Goal: Download file/media

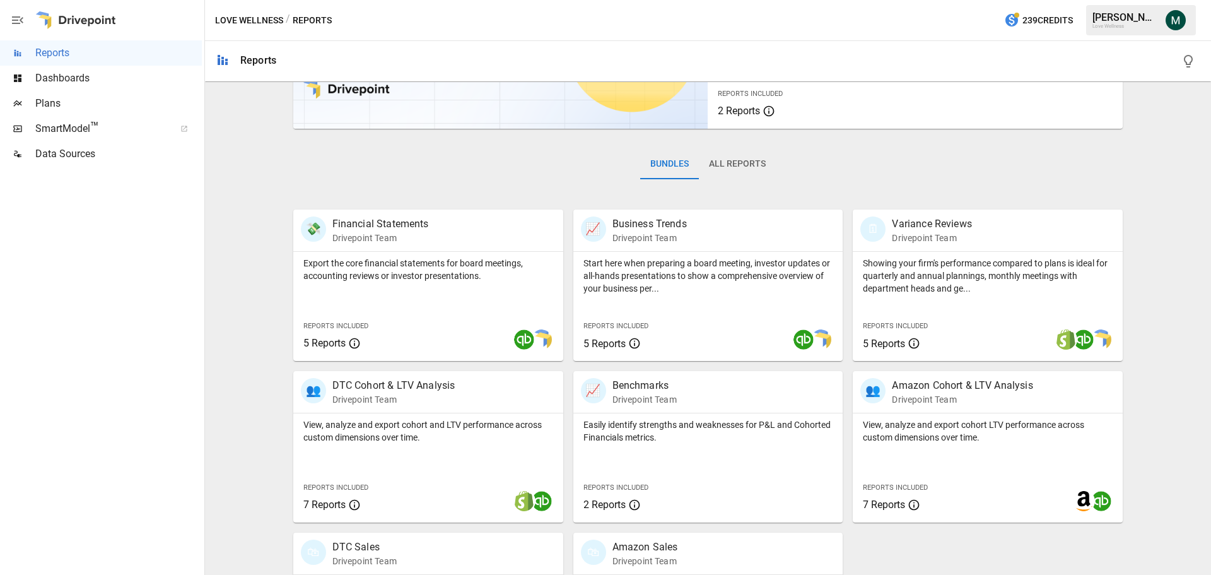
scroll to position [242, 0]
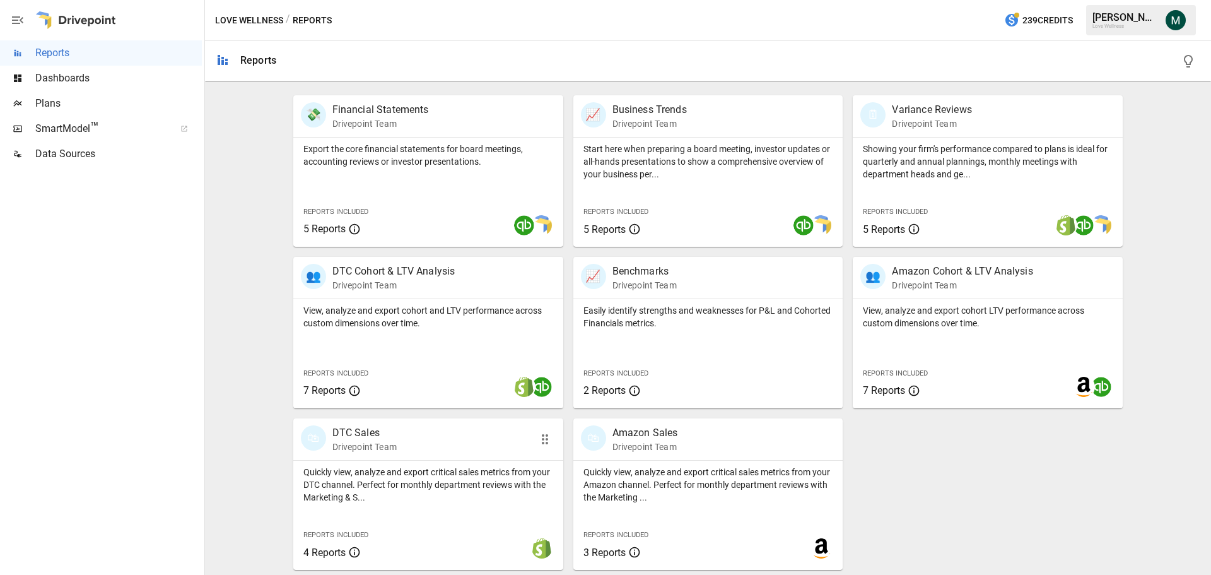
click at [368, 430] on p "DTC Sales" at bounding box center [364, 432] width 64 height 15
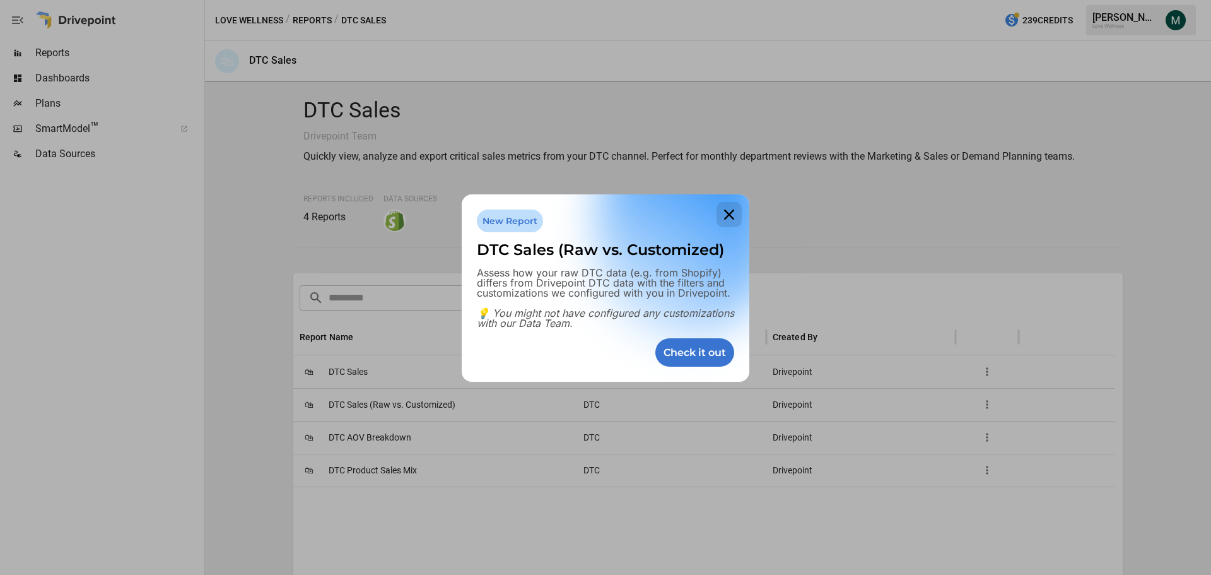
click at [724, 218] on icon at bounding box center [728, 214] width 25 height 25
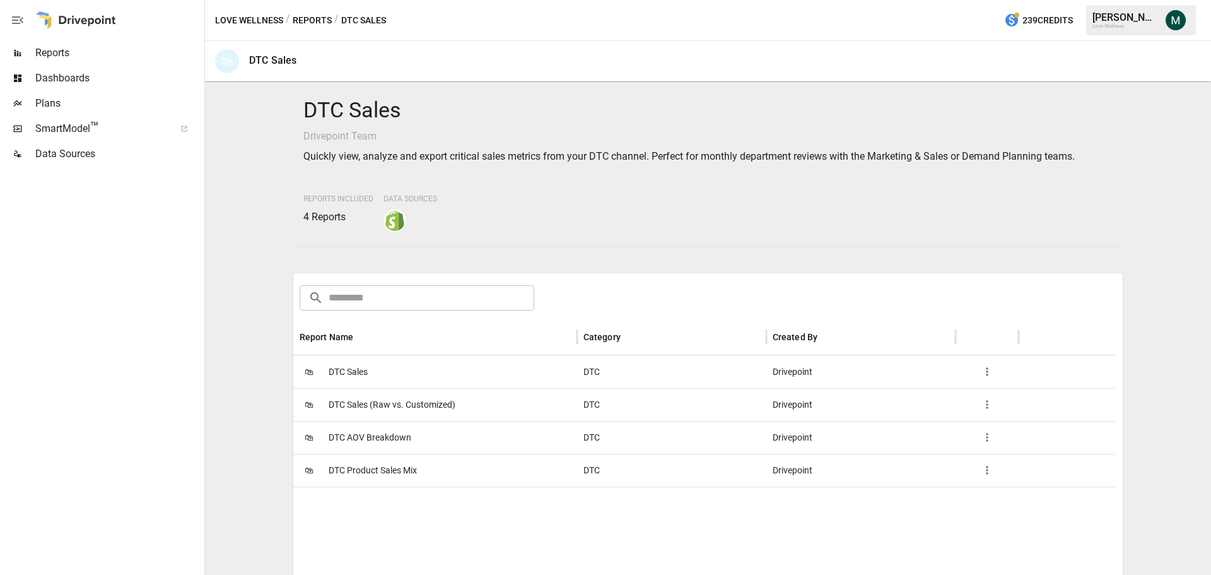
click at [346, 371] on span "DTC Sales" at bounding box center [348, 372] width 39 height 32
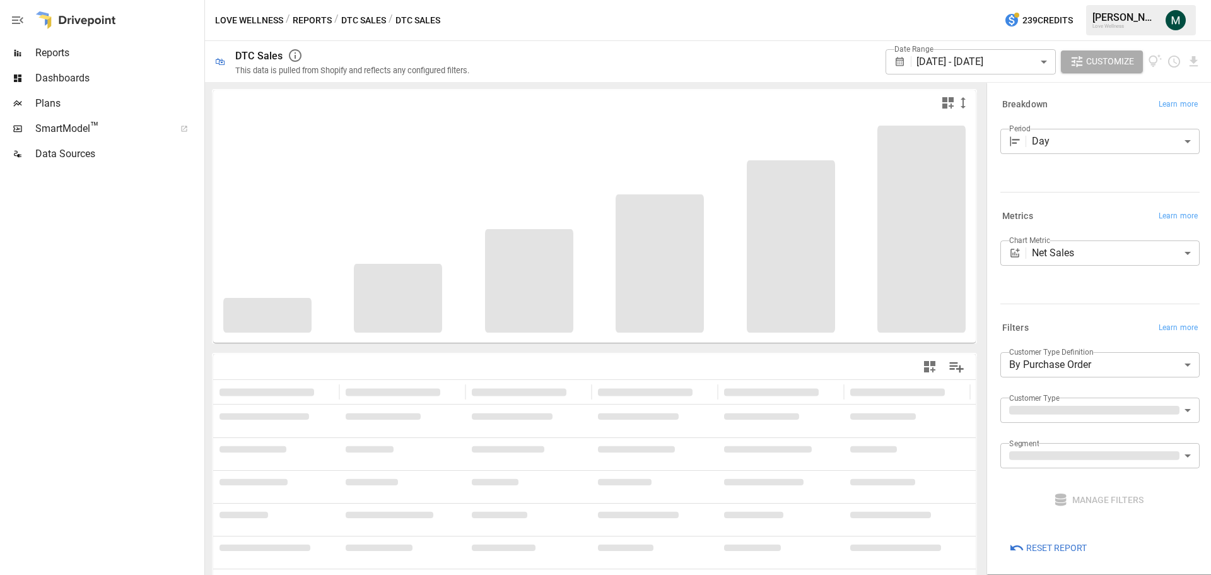
click at [1082, 0] on body "**********" at bounding box center [605, 0] width 1211 height 0
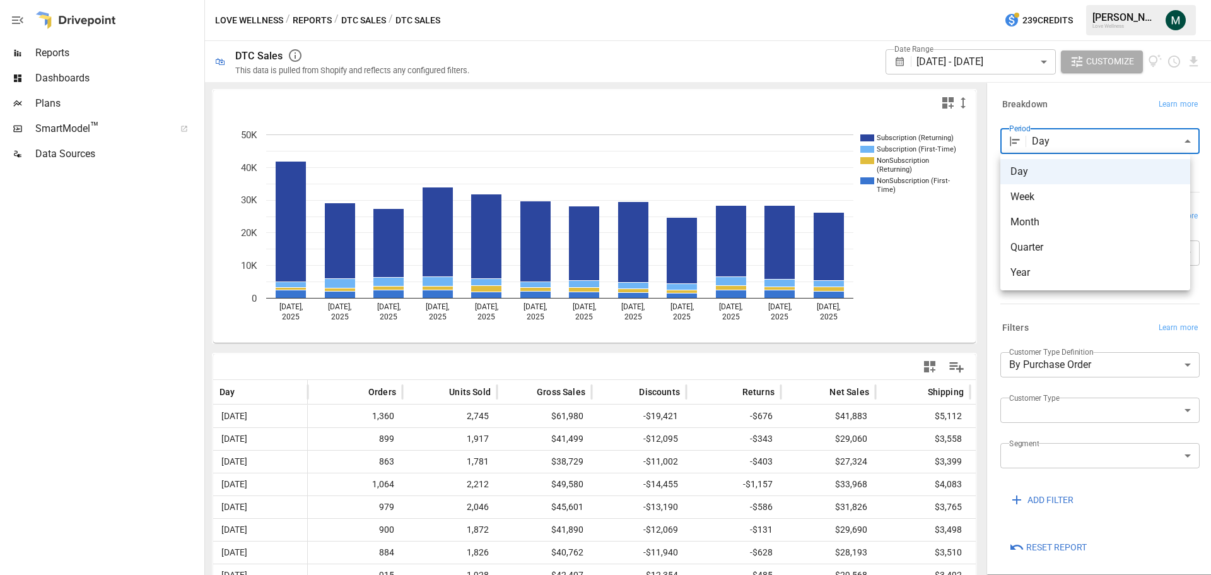
click at [1017, 69] on div at bounding box center [605, 287] width 1211 height 575
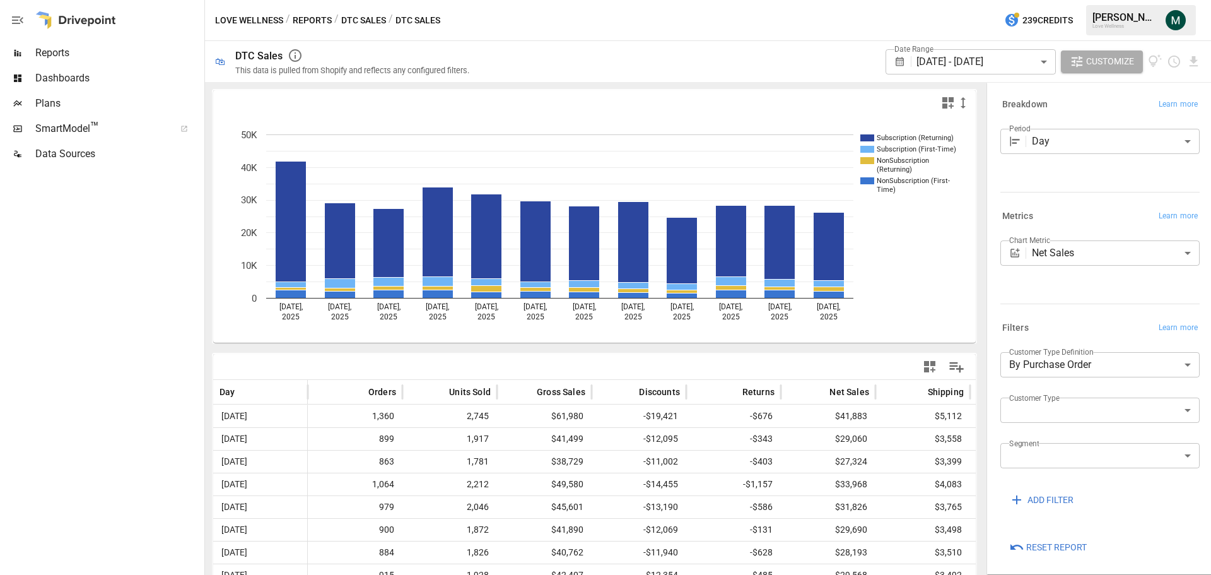
click at [1014, 0] on body "Reports Dashboards Plans SmartModel ™ Data Sources Love Wellness / Reports / DT…" at bounding box center [605, 0] width 1211 height 0
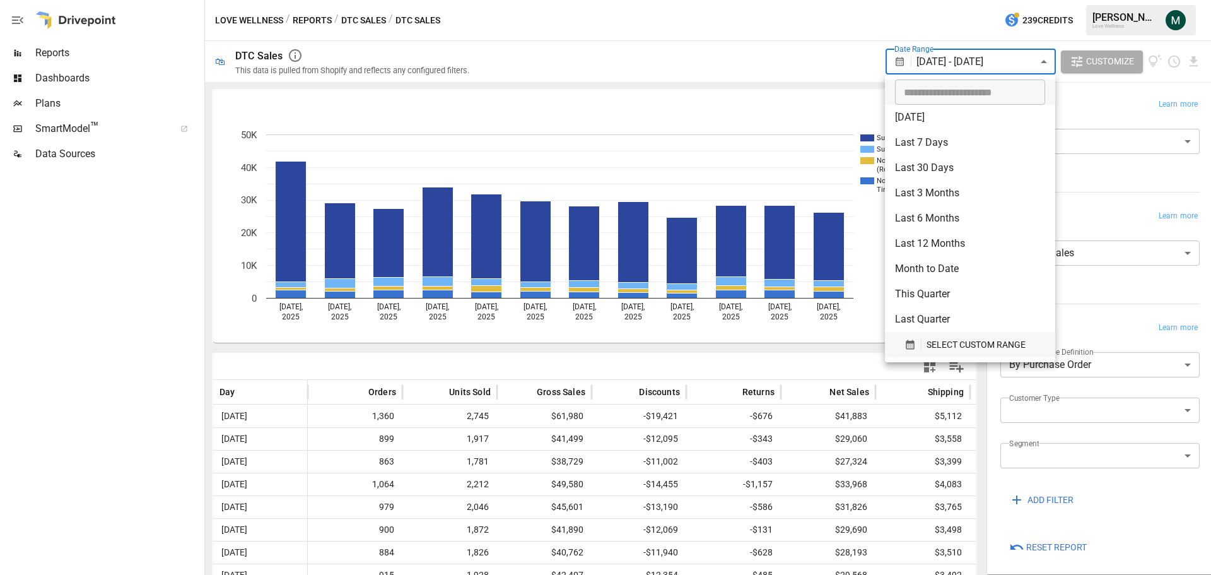
click at [946, 337] on span "SELECT CUSTOM RANGE" at bounding box center [975, 345] width 99 height 16
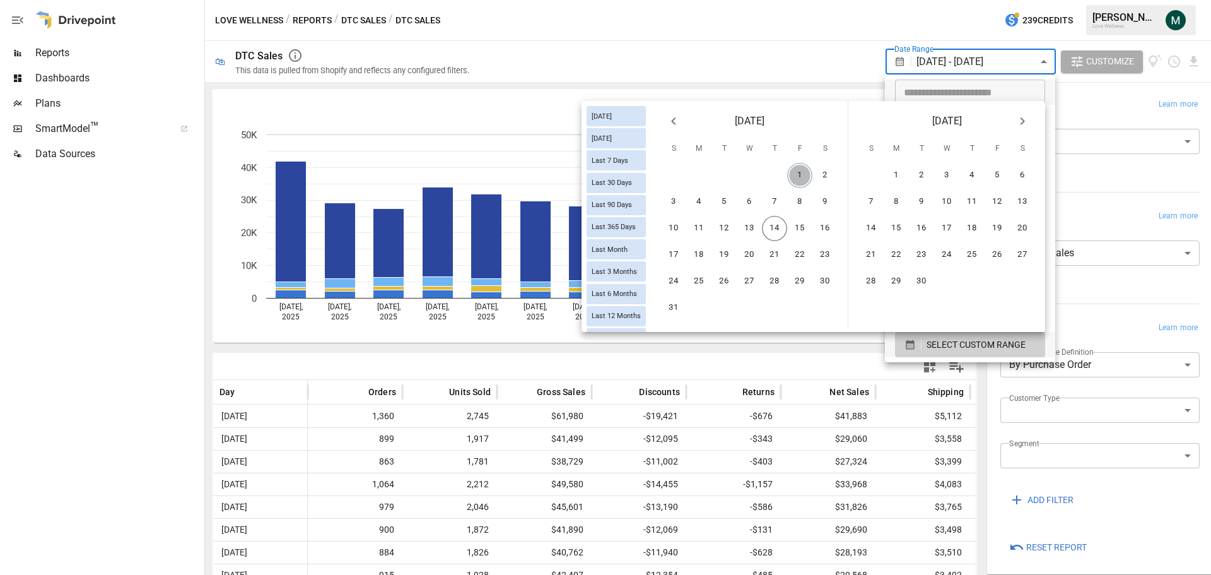
click at [795, 170] on button "1" at bounding box center [799, 175] width 25 height 25
click at [752, 230] on button "13" at bounding box center [749, 228] width 25 height 25
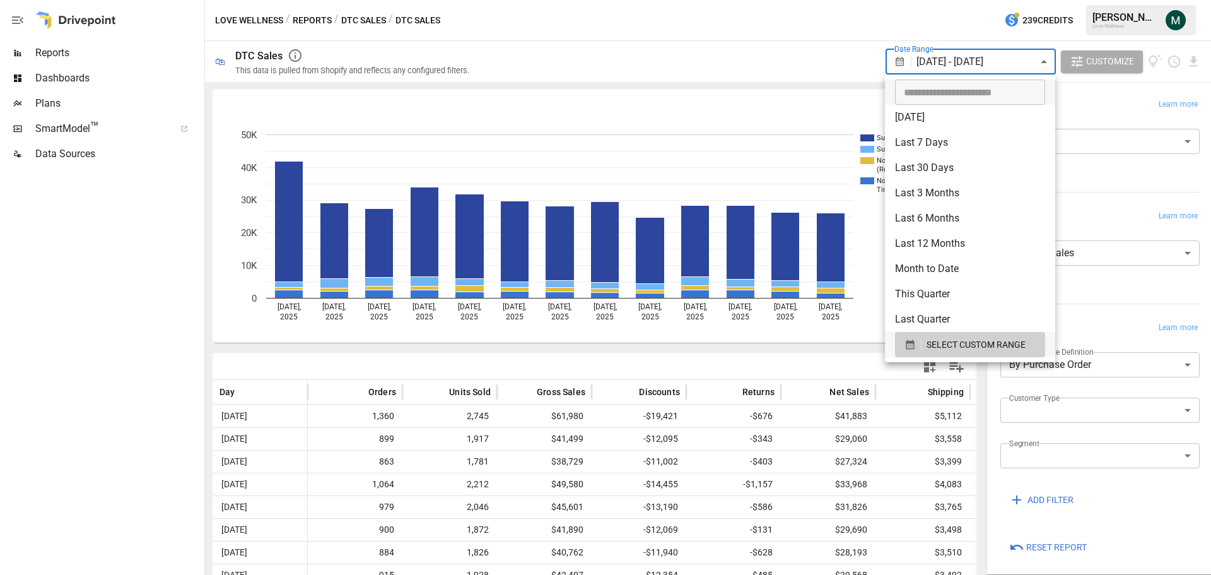
click at [251, 346] on div at bounding box center [605, 287] width 1211 height 575
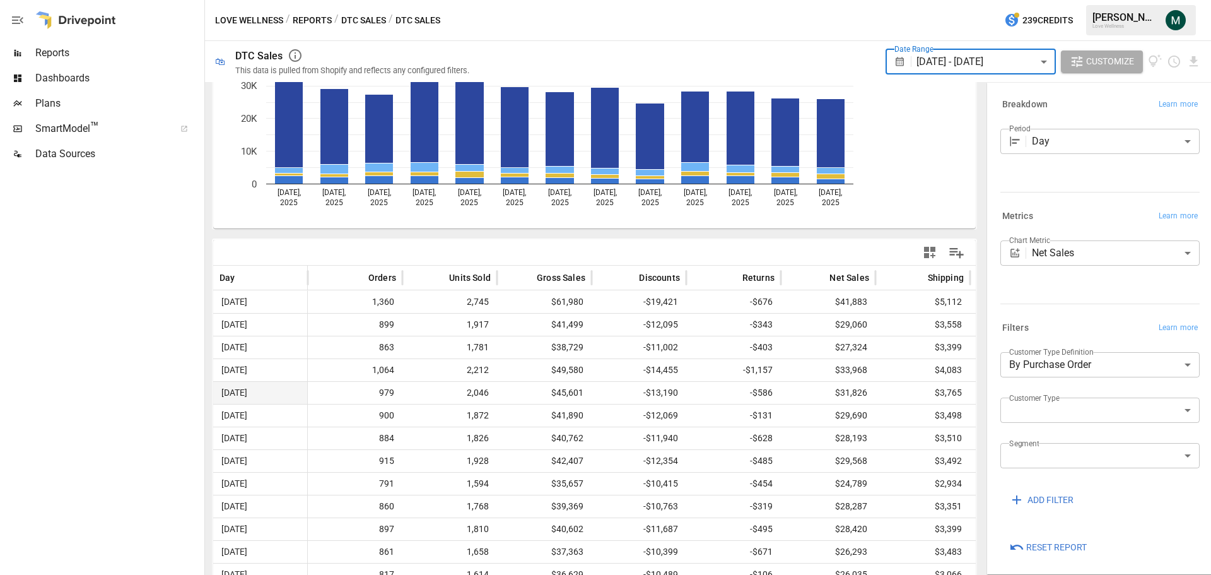
scroll to position [143, 0]
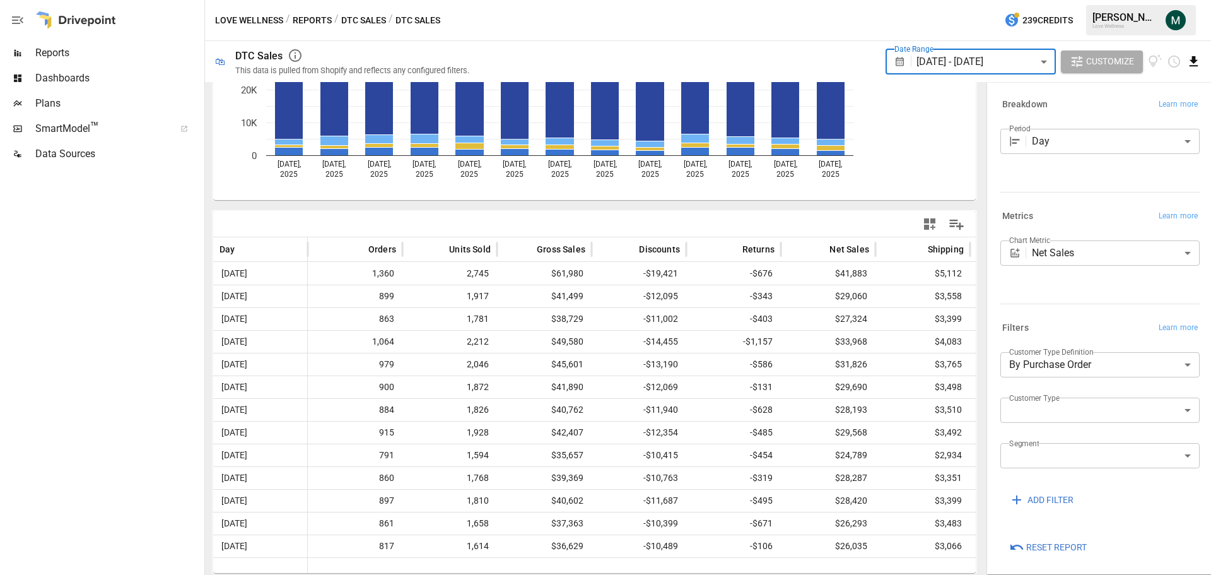
click at [1191, 59] on icon "Download report" at bounding box center [1193, 61] width 15 height 15
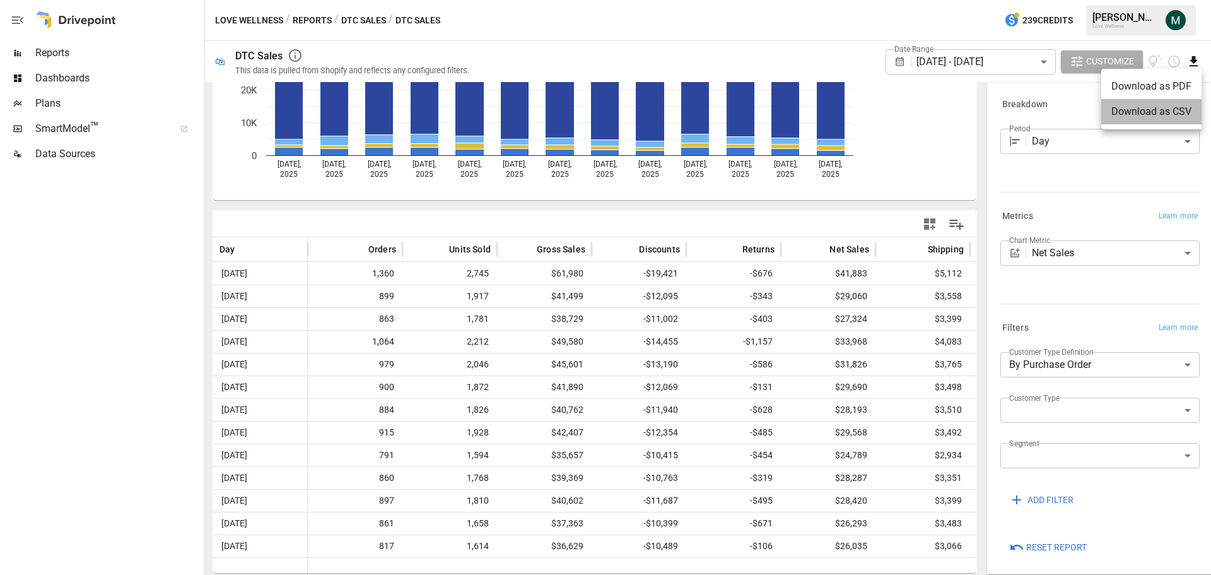
click at [1164, 110] on li "Download as CSV" at bounding box center [1151, 111] width 100 height 25
click at [1085, 0] on body "Reports Dashboards Plans SmartModel ™ Data Sources Love Wellness / Reports / DT…" at bounding box center [605, 0] width 1211 height 0
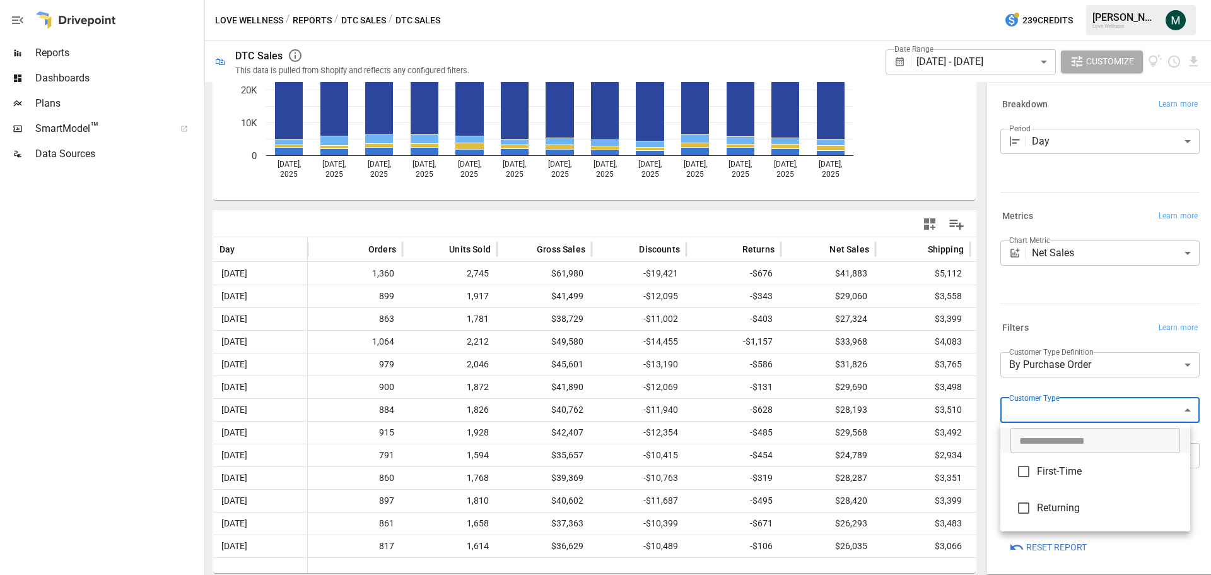
click at [1051, 471] on span "First-Time" at bounding box center [1108, 471] width 143 height 15
type input "**********"
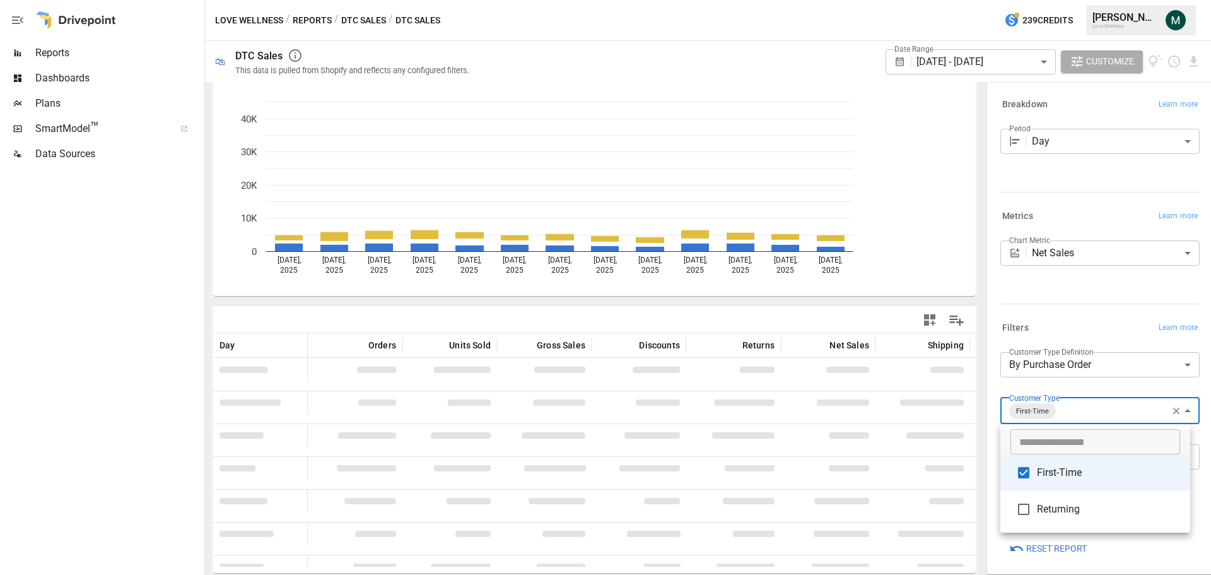
scroll to position [47, 0]
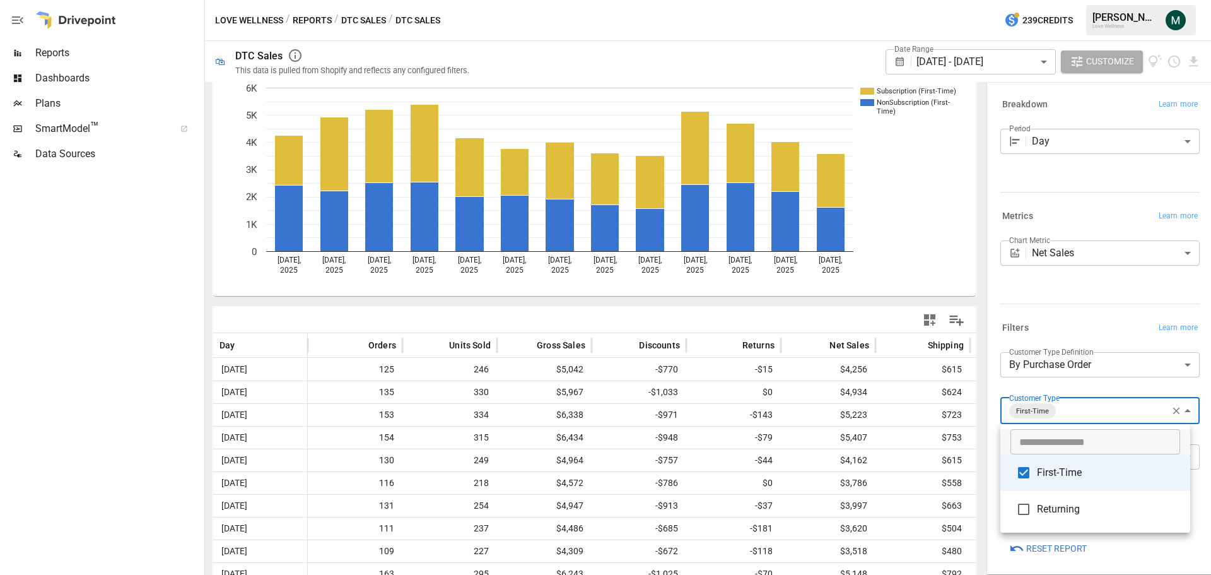
click at [1195, 62] on div at bounding box center [605, 287] width 1211 height 575
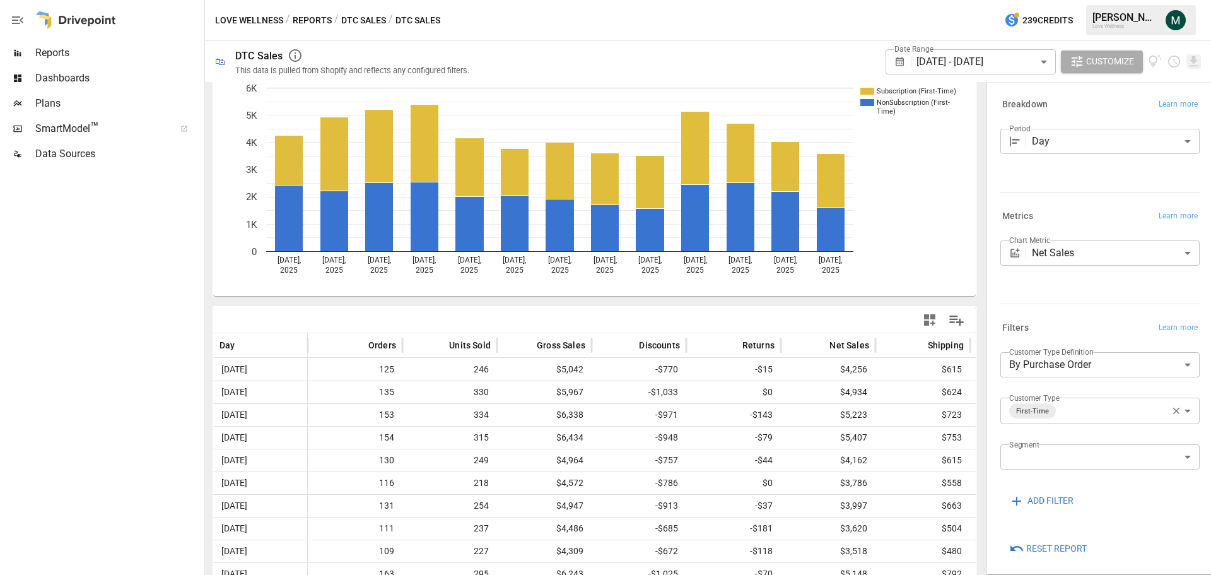
click at [1194, 61] on icon "Download report" at bounding box center [1193, 61] width 8 height 10
click at [1170, 109] on li "Download as CSV" at bounding box center [1151, 111] width 100 height 25
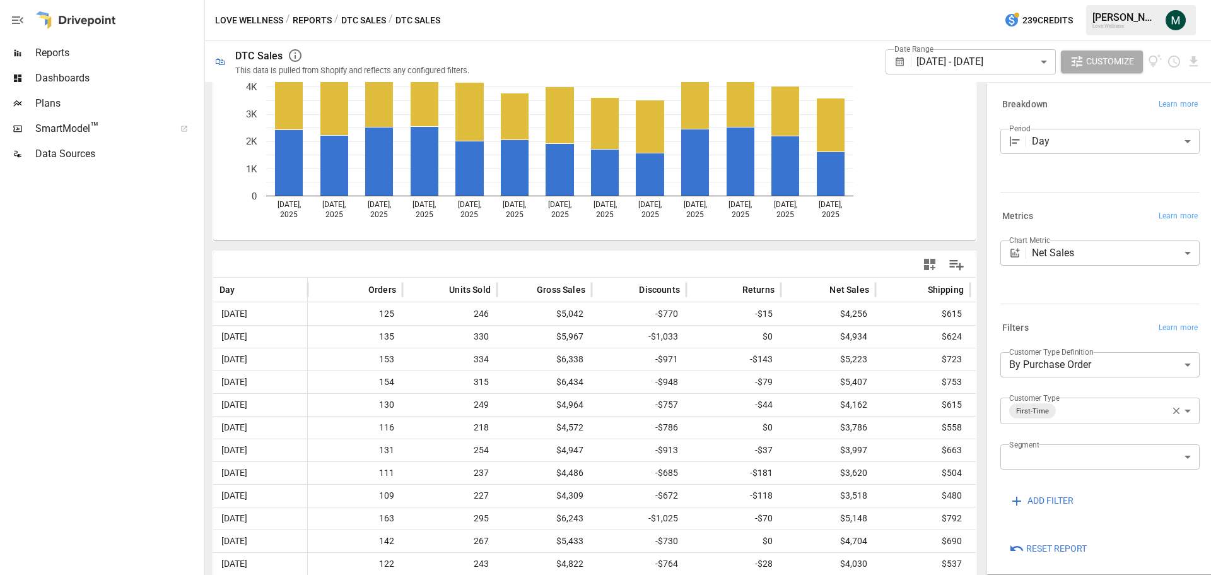
scroll to position [143, 0]
